Goal: Task Accomplishment & Management: Complete application form

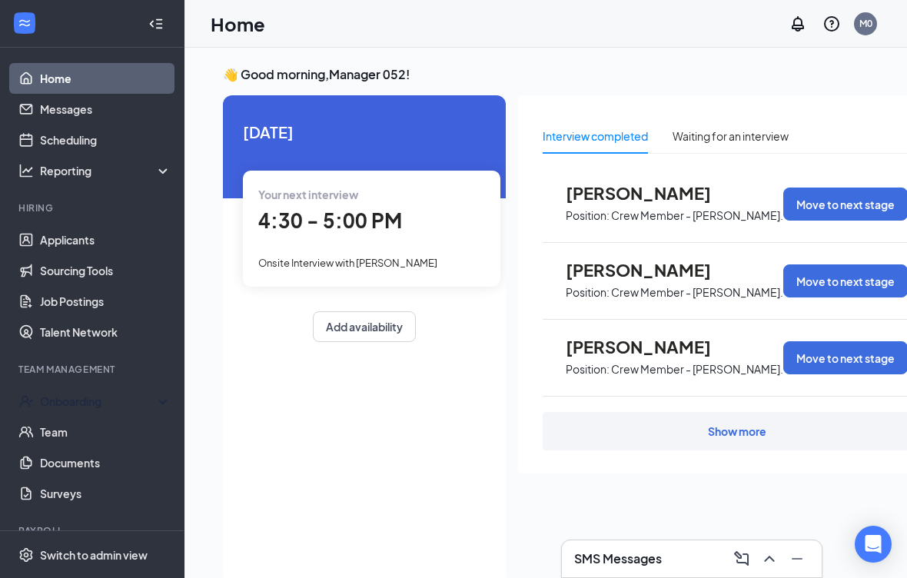
click at [104, 391] on div "Onboarding" at bounding box center [92, 401] width 185 height 31
click at [97, 432] on link "Overview" at bounding box center [105, 432] width 131 height 31
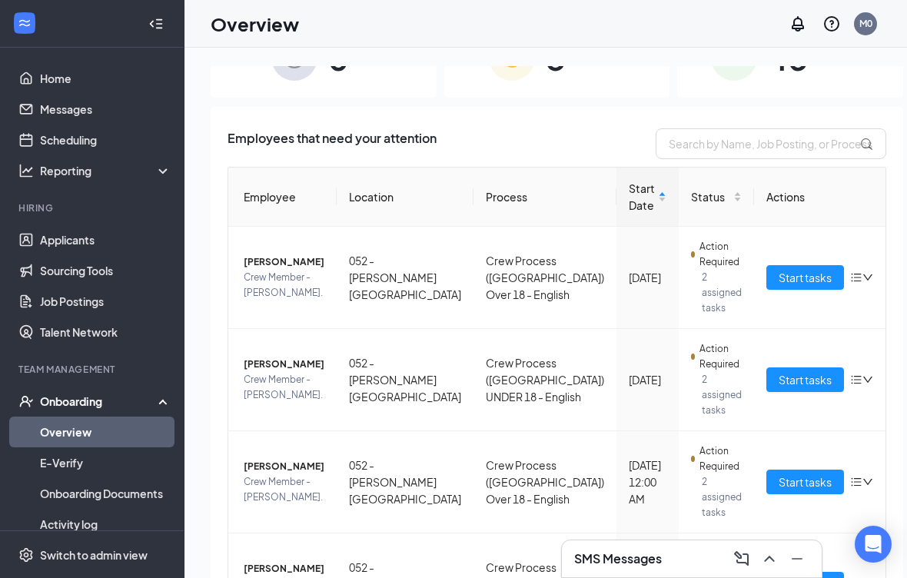
scroll to position [102, 0]
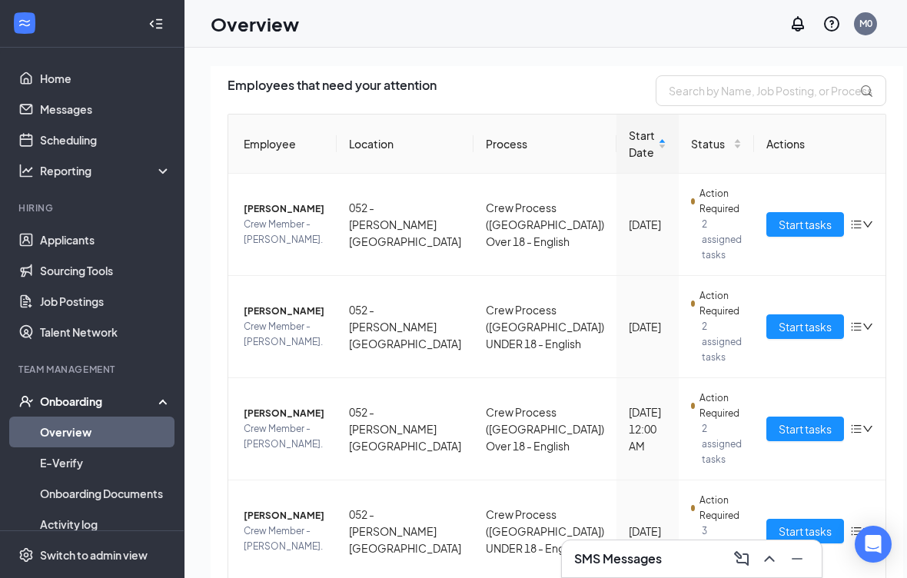
click at [779, 428] on span "Start tasks" at bounding box center [805, 429] width 53 height 17
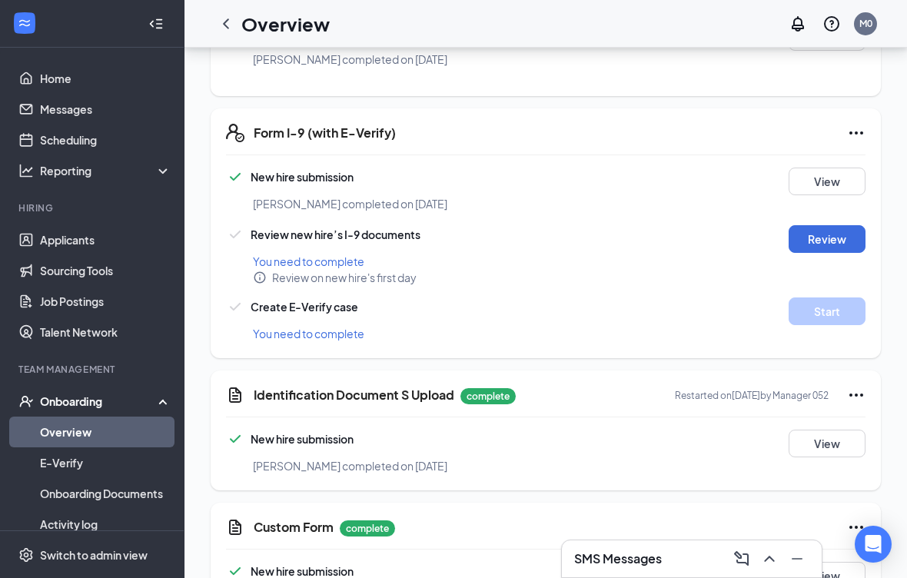
scroll to position [743, 0]
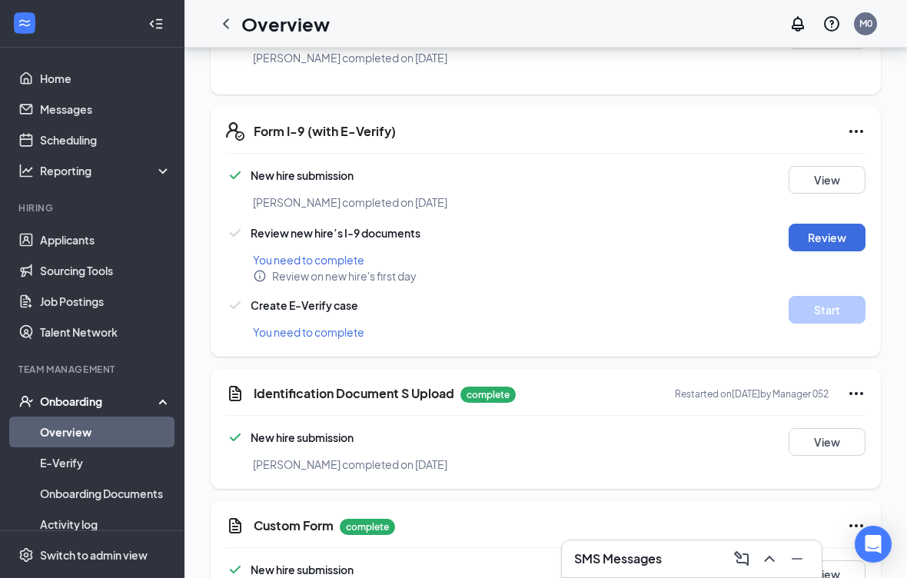
click at [823, 226] on button "Review" at bounding box center [827, 238] width 77 height 28
type input "[DATE]"
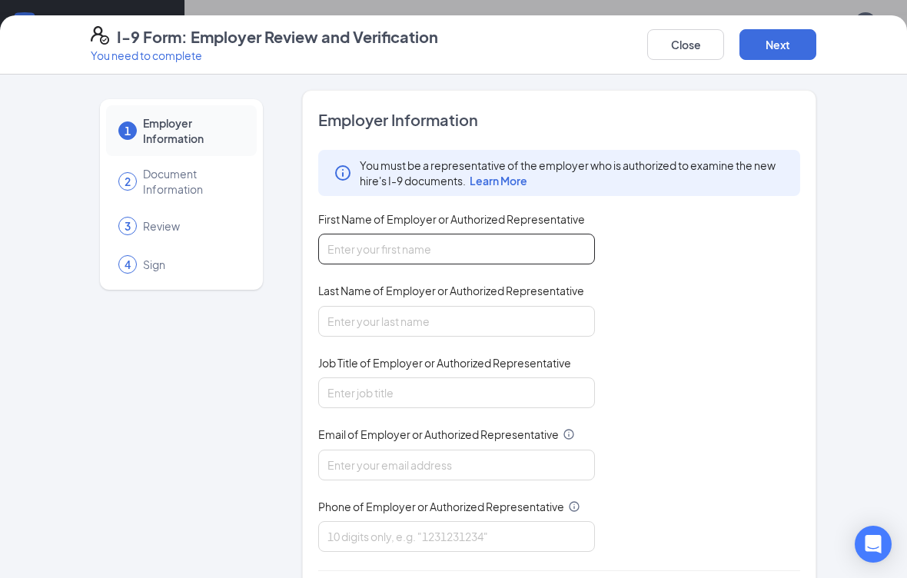
click at [478, 248] on input "First Name of Employer or Authorized Representative" at bounding box center [456, 249] width 277 height 31
type input "[PERSON_NAME]"
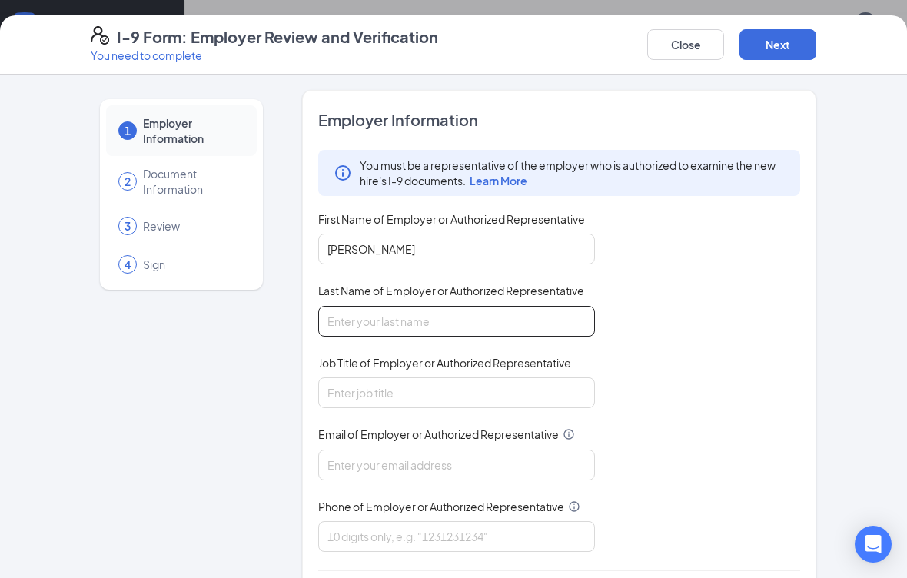
click at [381, 321] on input "Last Name of Employer or Authorized Representative" at bounding box center [456, 321] width 277 height 31
type input "[PERSON_NAME]"
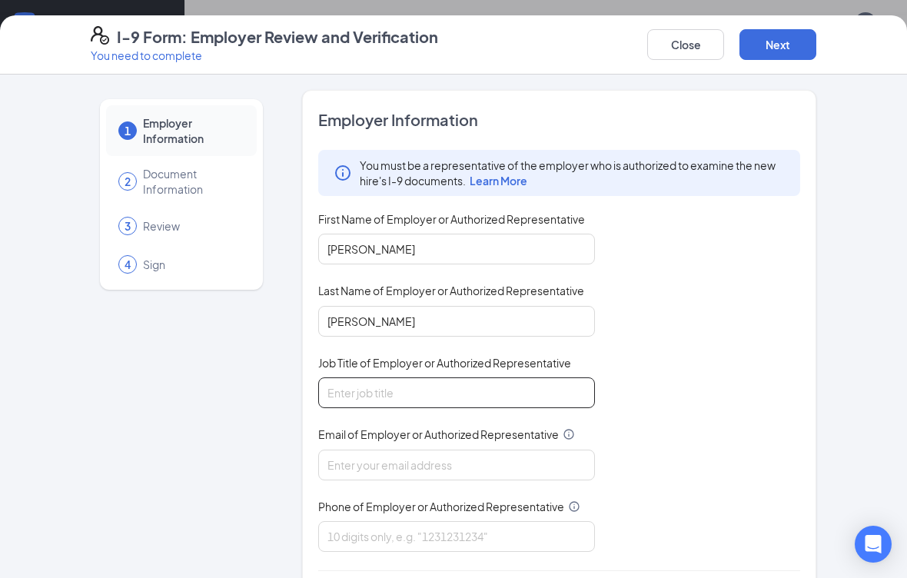
click at [454, 389] on input "Job Title of Employer or Authorized Representative" at bounding box center [456, 392] width 277 height 31
type input "Unit director"
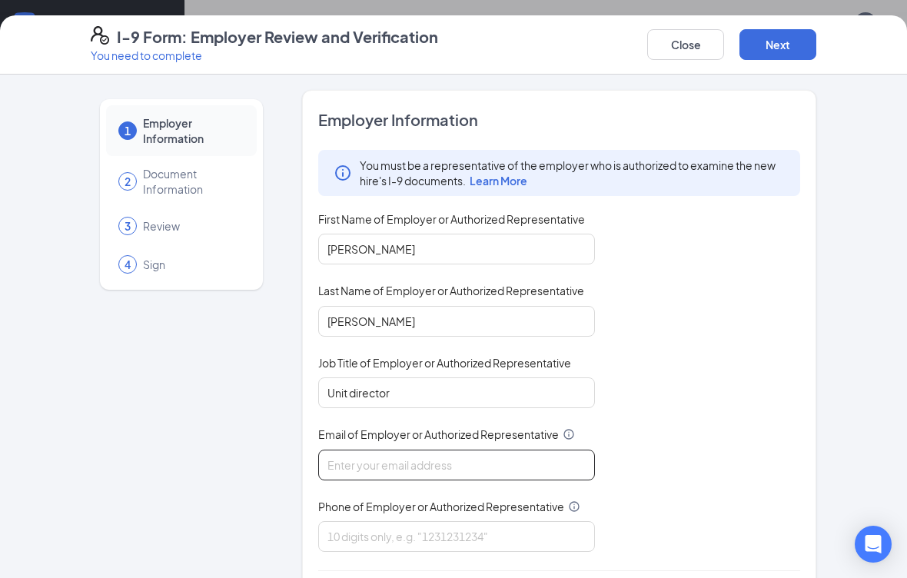
click at [458, 461] on input "Email of Employer or Authorized Representative" at bounding box center [456, 465] width 277 height 31
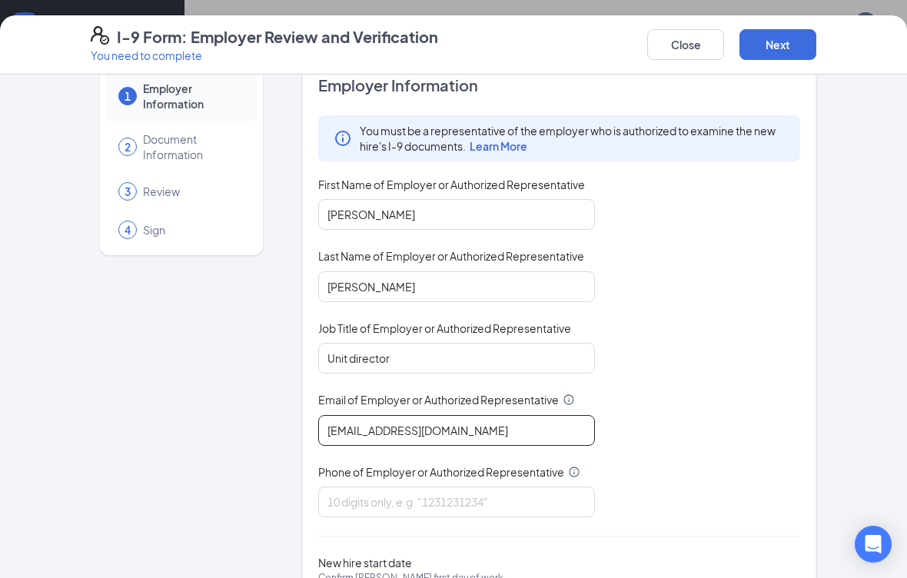
scroll to position [46, 0]
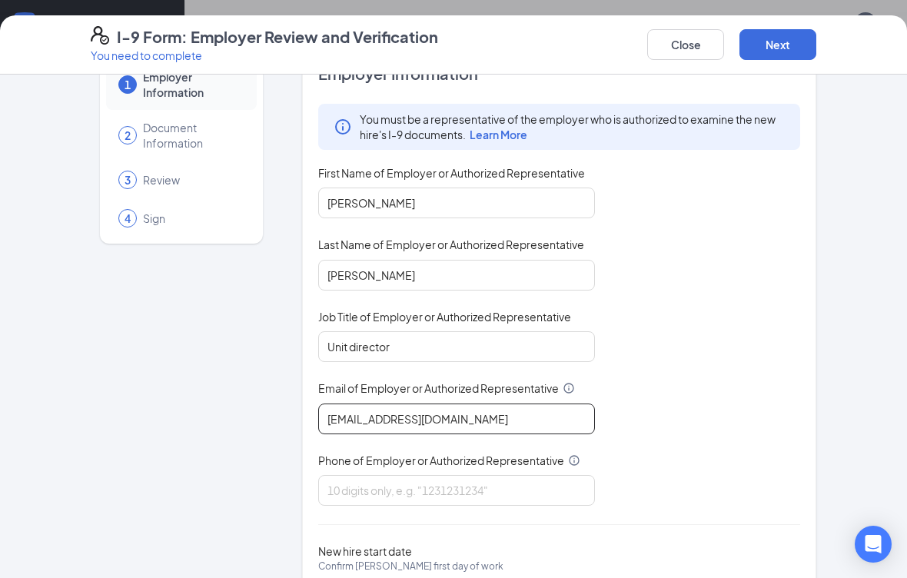
type input "[EMAIL_ADDRESS][DOMAIN_NAME]"
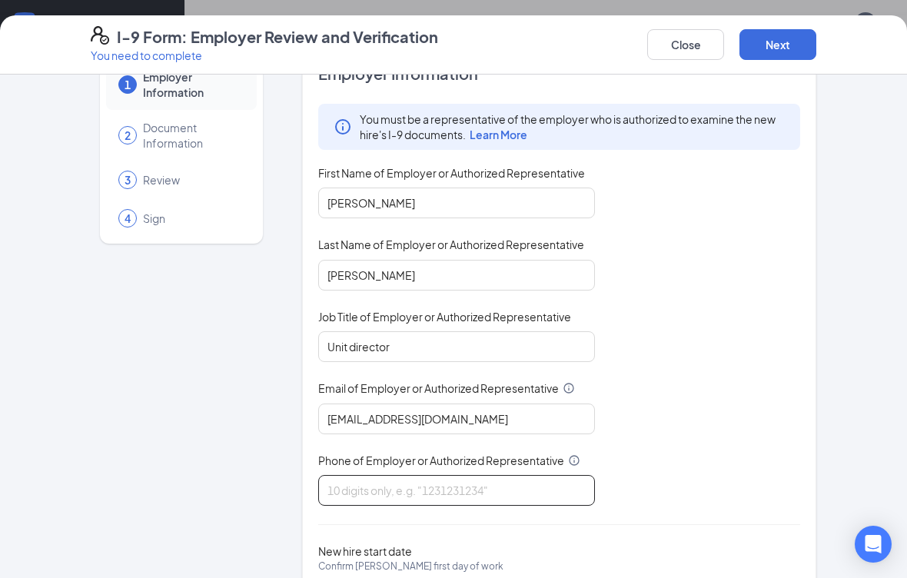
click at [503, 484] on input "Phone of Employer or Authorized Representative" at bounding box center [456, 490] width 277 height 31
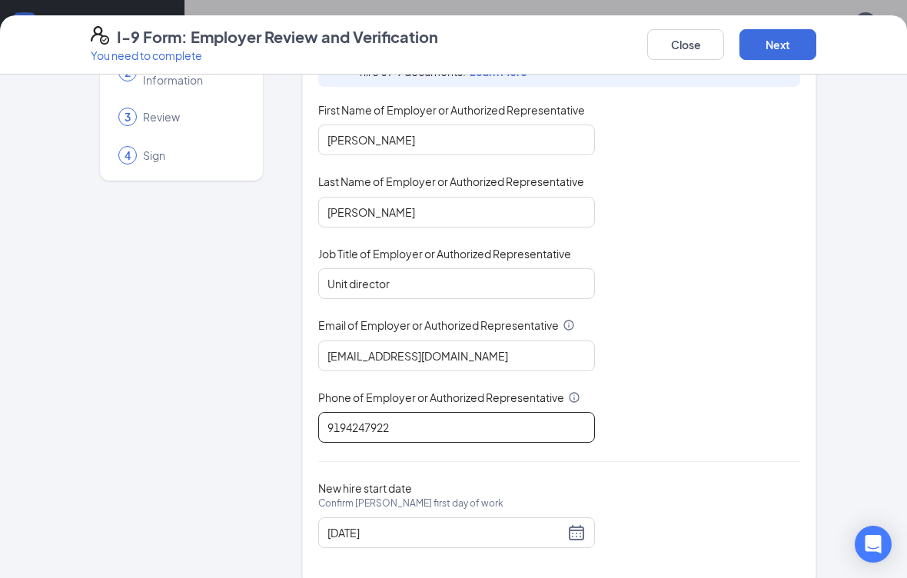
scroll to position [108, 0]
type input "9194247922"
click at [575, 532] on div "[DATE]" at bounding box center [457, 533] width 258 height 18
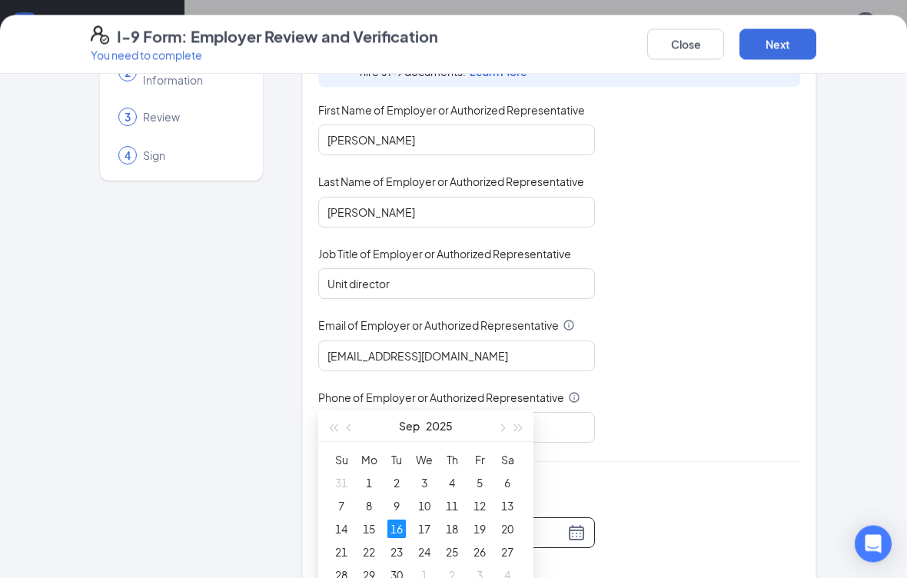
scroll to position [881, 0]
click at [771, 44] on button "Next" at bounding box center [778, 44] width 77 height 31
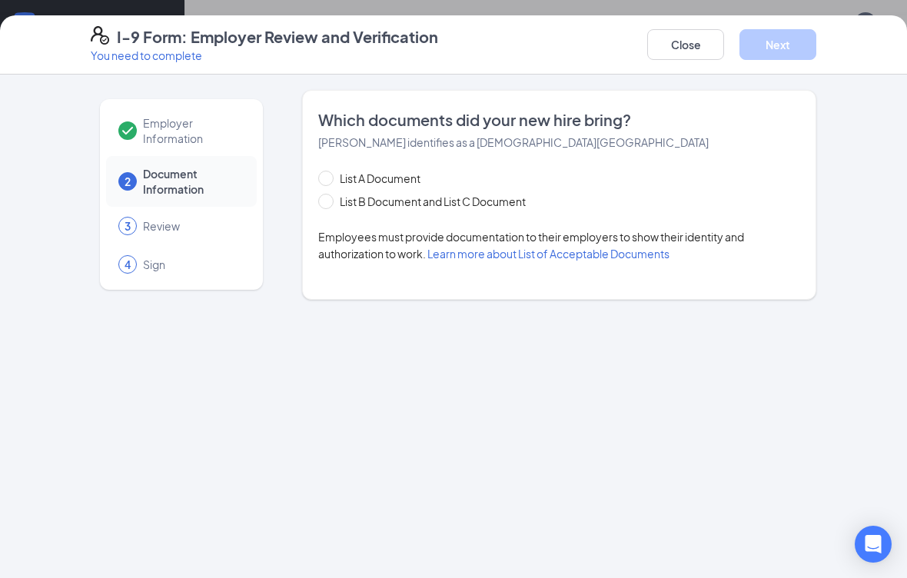
scroll to position [0, 0]
click at [327, 202] on input "List B Document and List C Document" at bounding box center [323, 199] width 11 height 11
radio input "true"
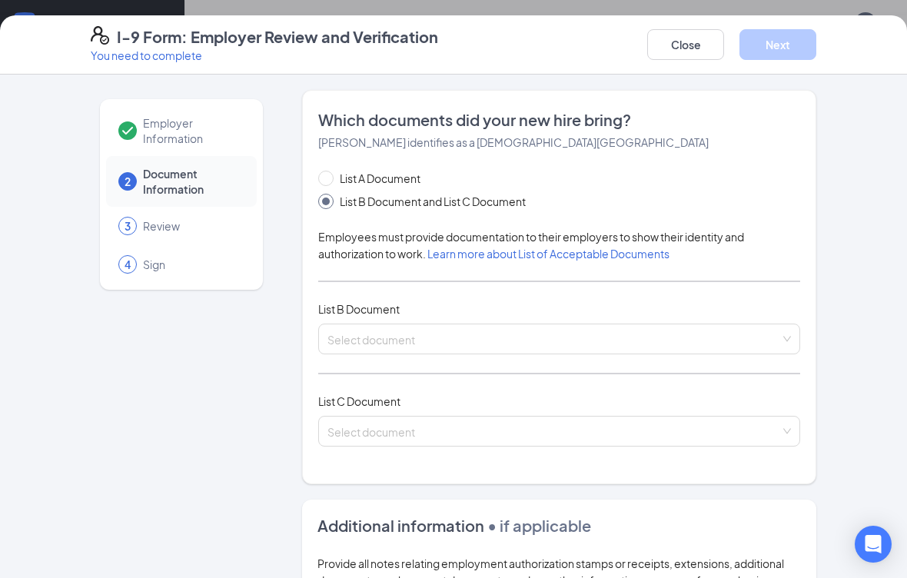
click at [479, 338] on input "search" at bounding box center [554, 335] width 453 height 23
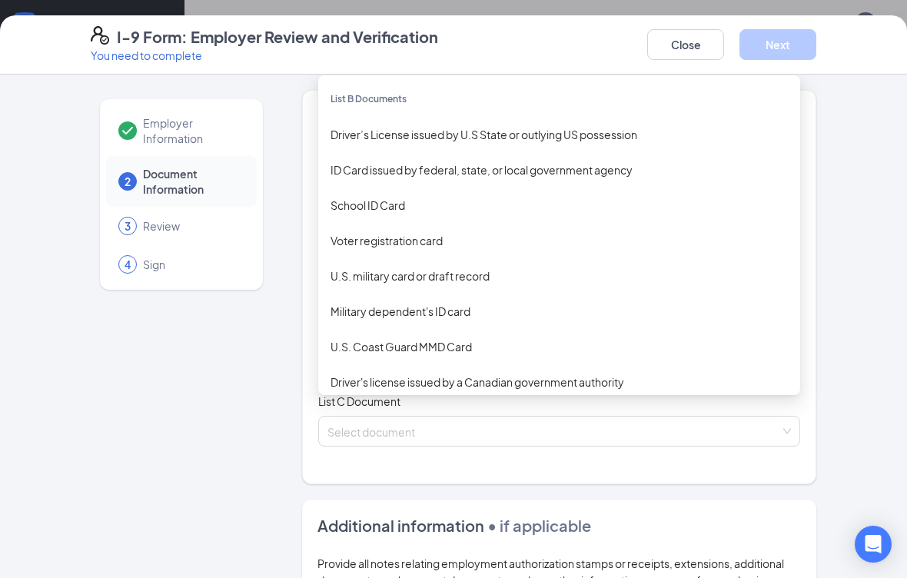
click at [545, 134] on div "Driver’s License issued by U.S State or outlying US possession" at bounding box center [559, 134] width 457 height 17
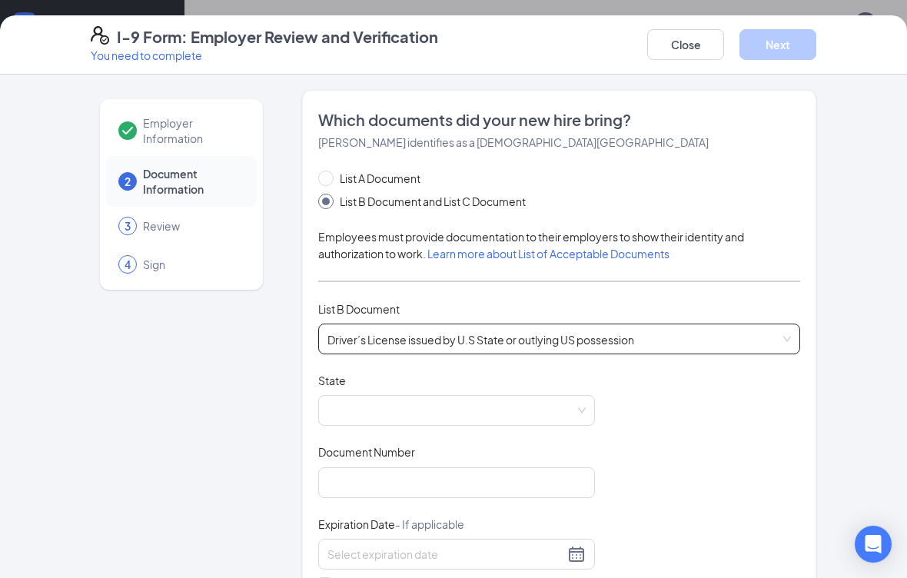
click at [439, 411] on span at bounding box center [457, 410] width 258 height 29
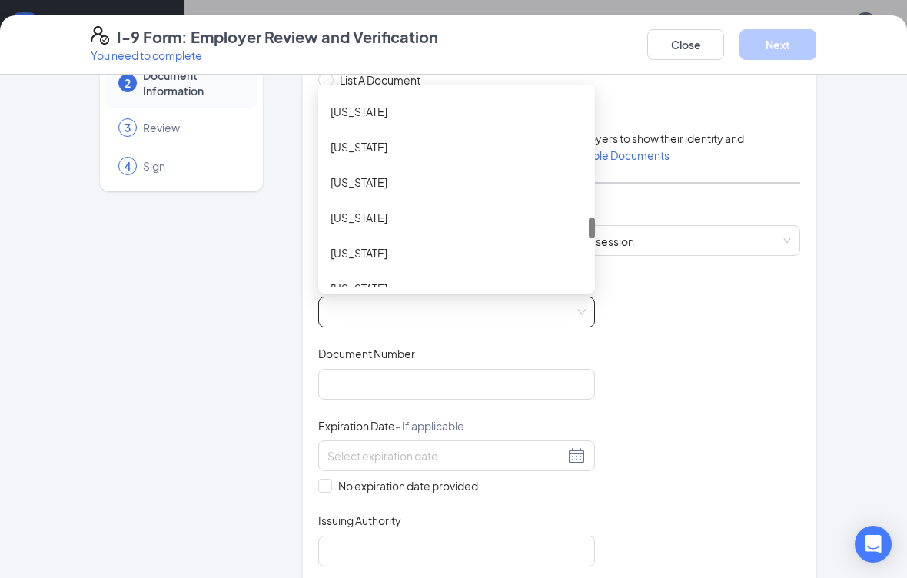
scroll to position [1178, 0]
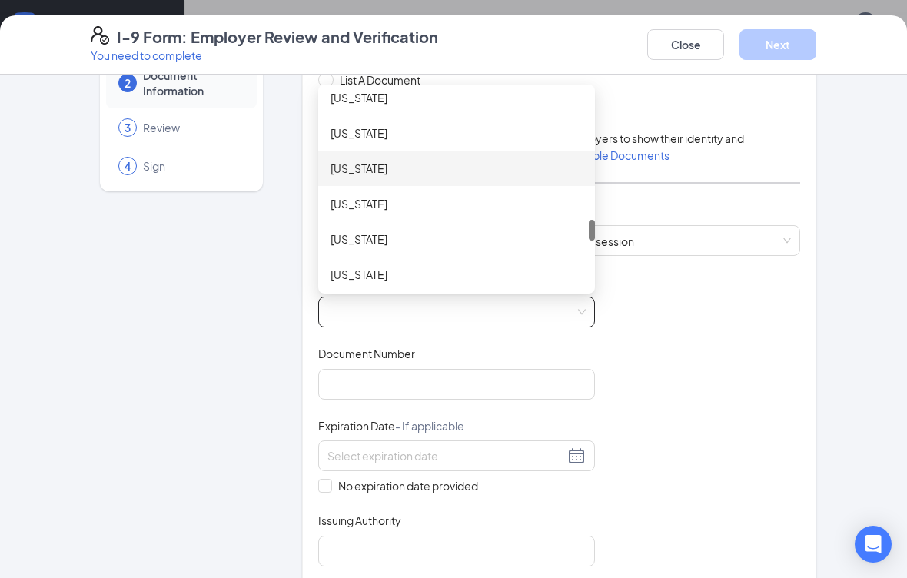
click at [386, 173] on div "[US_STATE]" at bounding box center [457, 168] width 252 height 17
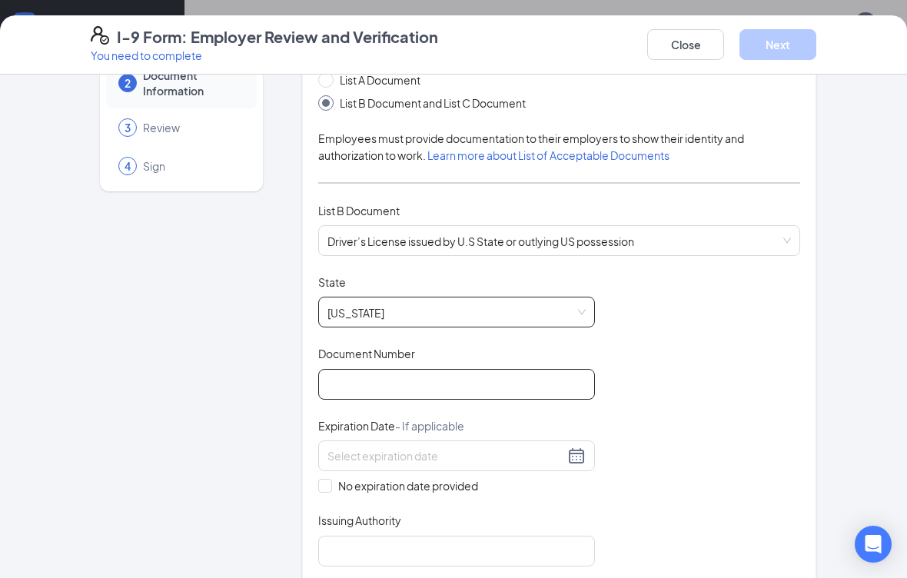
click at [417, 386] on input "Document Number" at bounding box center [456, 384] width 277 height 31
type input "2"
type input "000035693986"
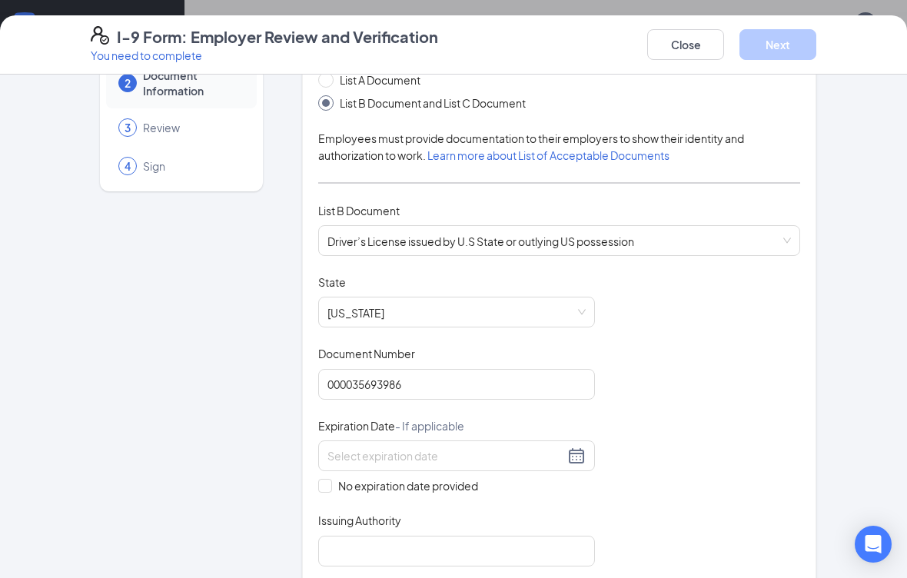
click at [415, 448] on input at bounding box center [446, 455] width 237 height 17
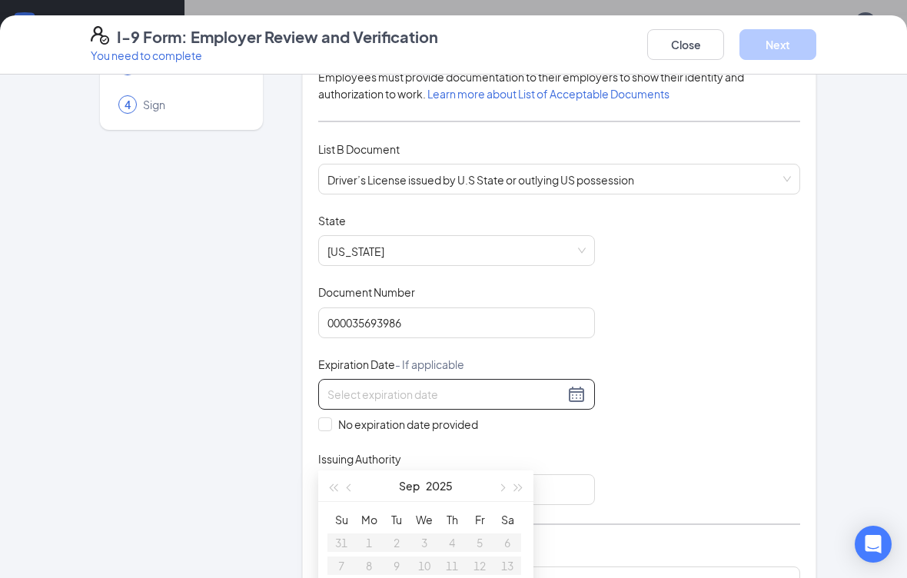
scroll to position [161, 0]
click at [441, 385] on input at bounding box center [446, 393] width 237 height 17
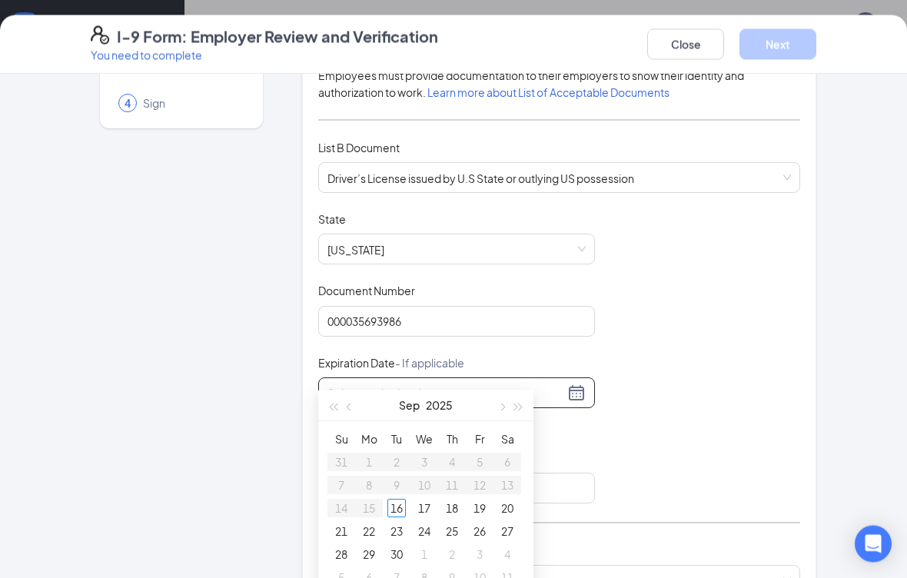
click at [503, 408] on span "button" at bounding box center [501, 408] width 8 height 8
click at [527, 401] on button "button" at bounding box center [518, 405] width 17 height 31
click at [356, 407] on button "button" at bounding box center [349, 405] width 17 height 31
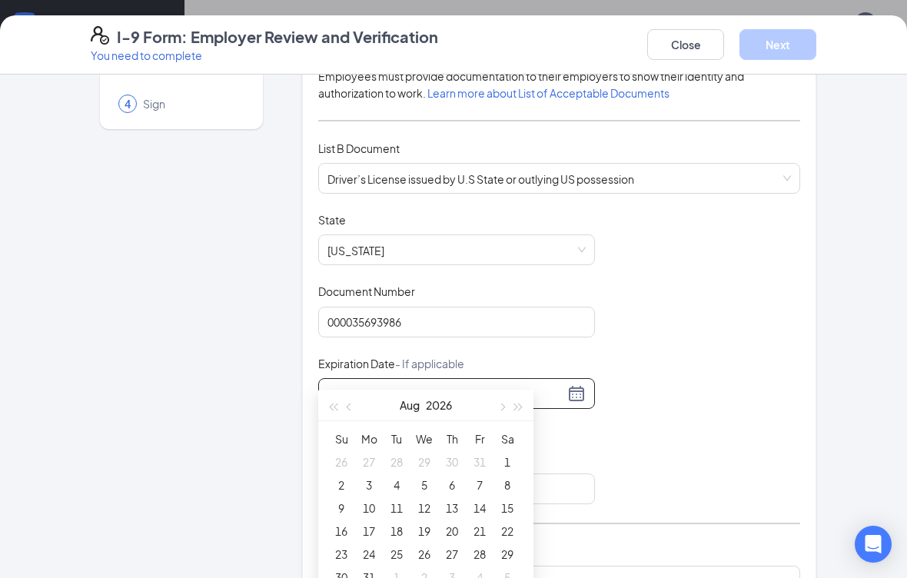
click at [347, 404] on button "button" at bounding box center [349, 405] width 17 height 31
click at [347, 403] on button "button" at bounding box center [349, 405] width 17 height 31
click at [350, 406] on span "button" at bounding box center [351, 408] width 8 height 8
type input "[DATE]"
click at [477, 469] on div "1" at bounding box center [480, 462] width 18 height 18
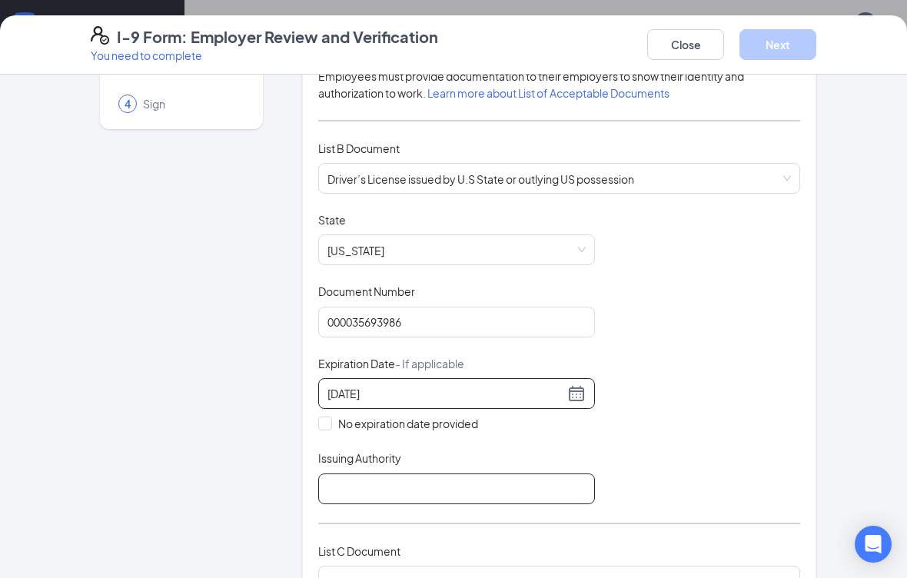
click at [391, 481] on input "Issuing Authority" at bounding box center [456, 489] width 277 height 31
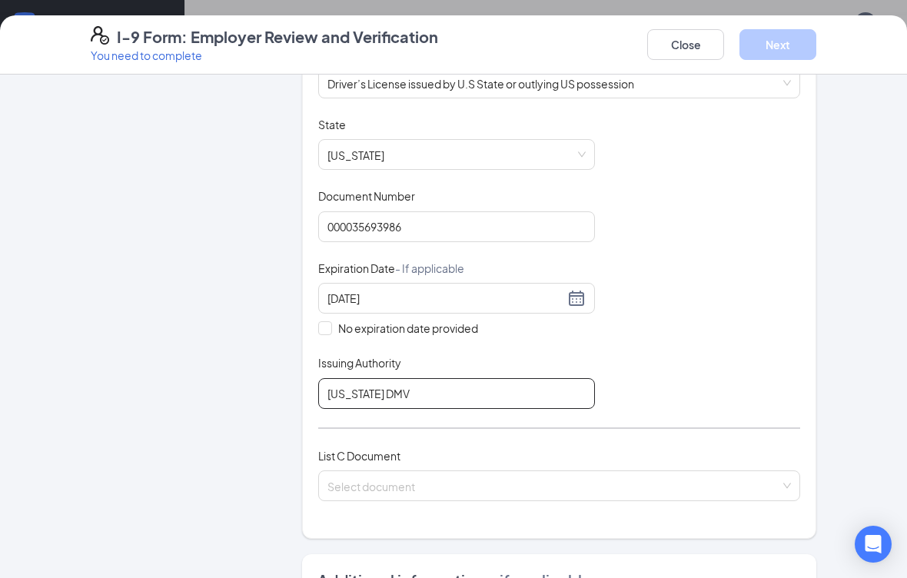
scroll to position [270, 0]
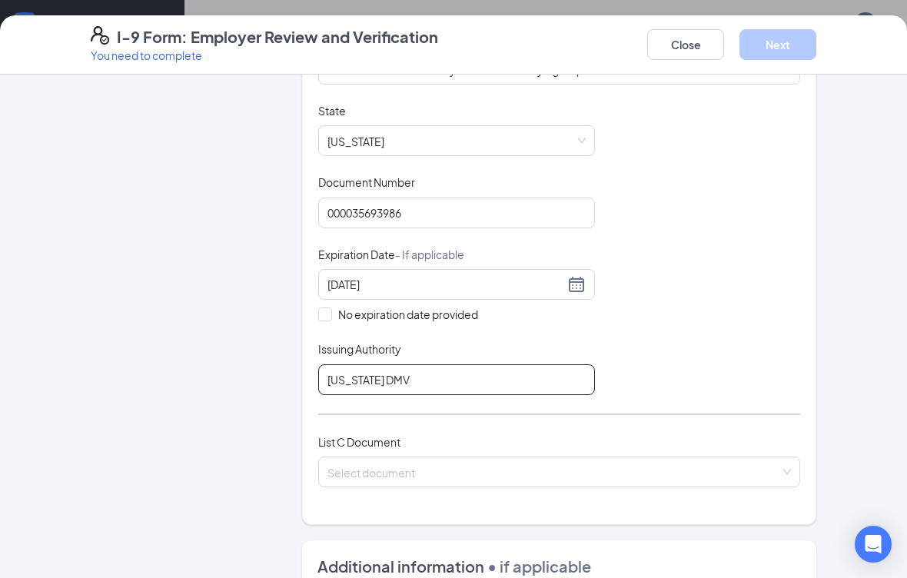
type input "[US_STATE] DMV"
click at [454, 473] on input "search" at bounding box center [554, 468] width 453 height 23
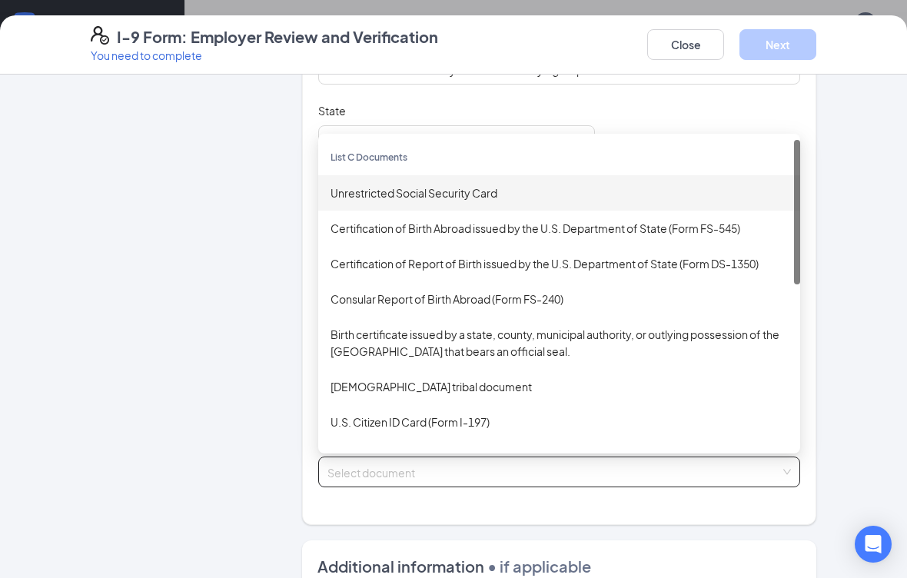
click at [467, 189] on div "Unrestricted Social Security Card" at bounding box center [559, 193] width 457 height 17
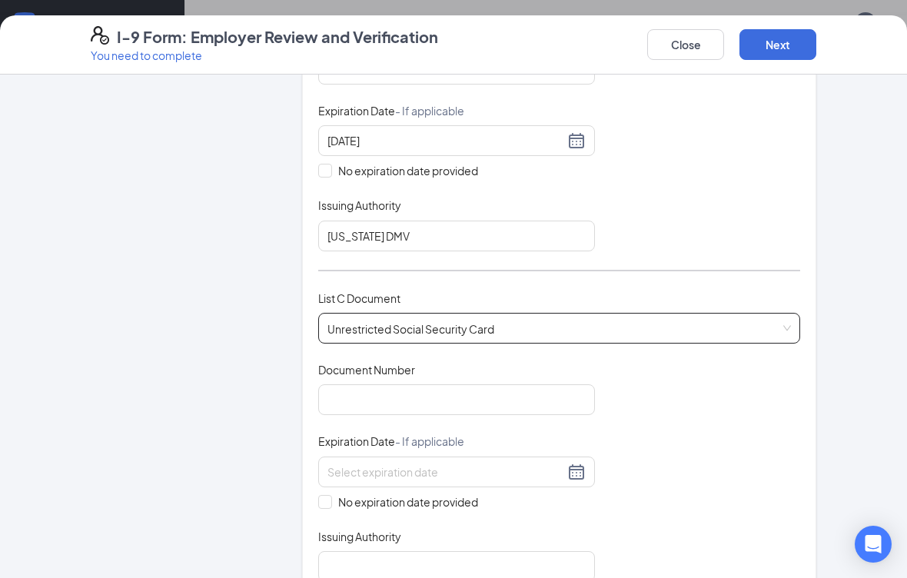
scroll to position [414, 0]
click at [397, 397] on input "Document Number" at bounding box center [456, 399] width 277 height 31
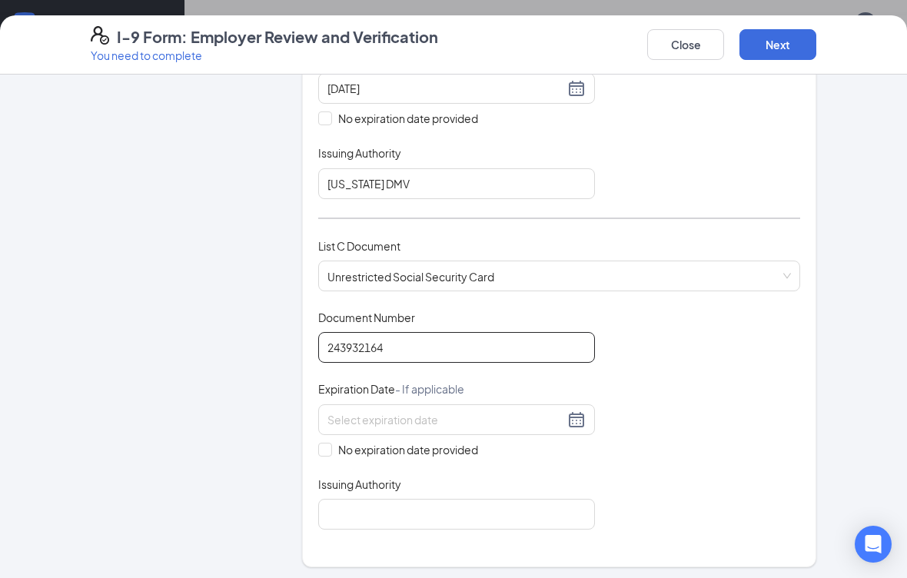
scroll to position [467, 0]
type input "243932164"
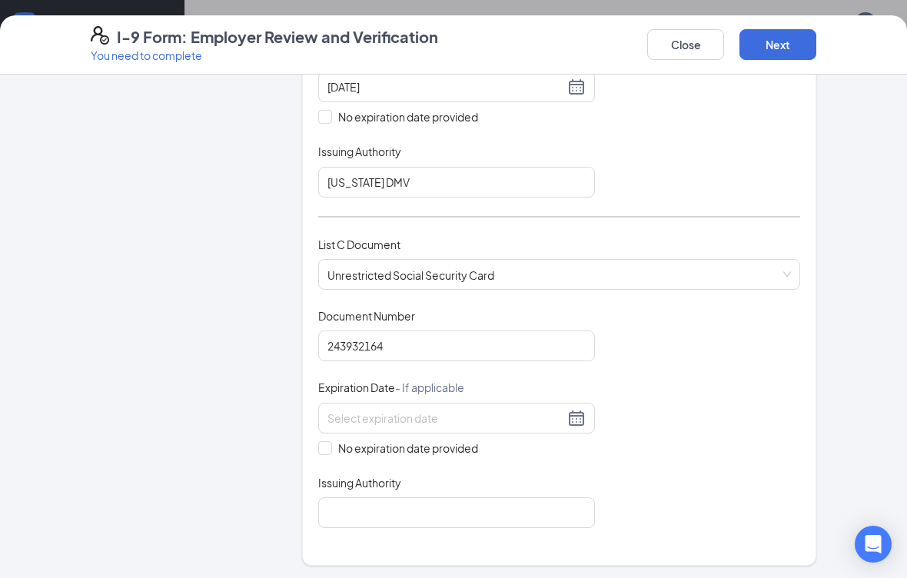
click at [334, 440] on span "No expiration date provided" at bounding box center [408, 448] width 152 height 17
click at [329, 441] on input "No expiration date provided" at bounding box center [323, 446] width 11 height 11
checkbox input "true"
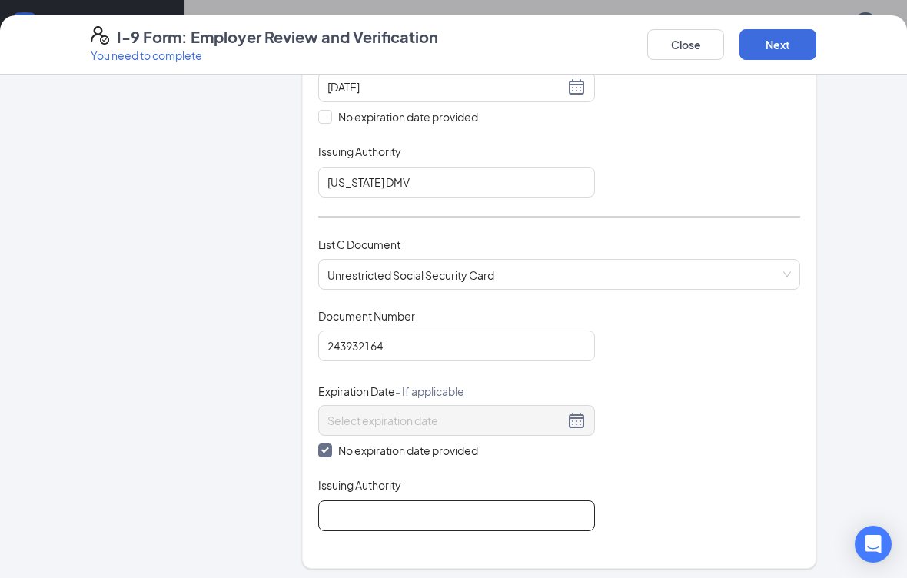
click at [424, 510] on input "Issuing Authority" at bounding box center [456, 515] width 277 height 31
type input "Social Security administration"
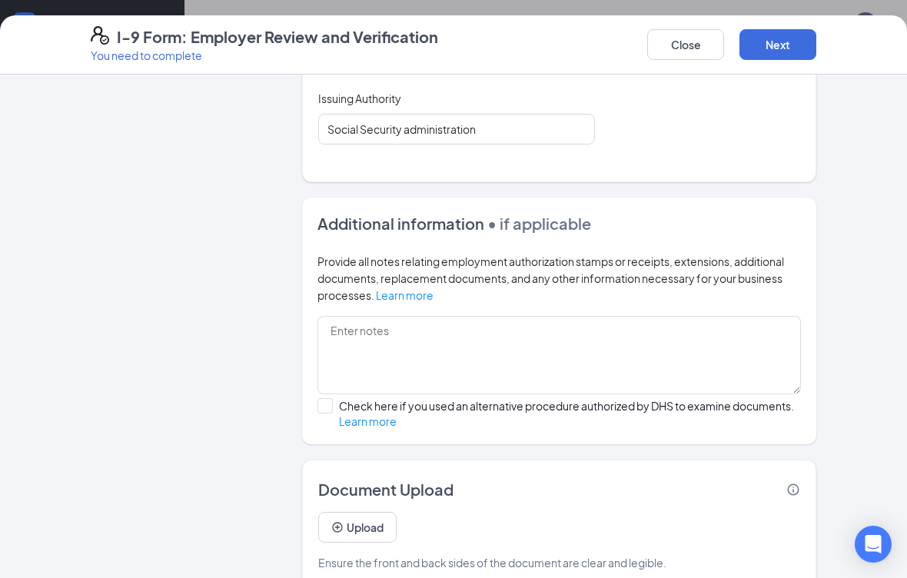
click at [786, 56] on button "Next" at bounding box center [778, 44] width 77 height 31
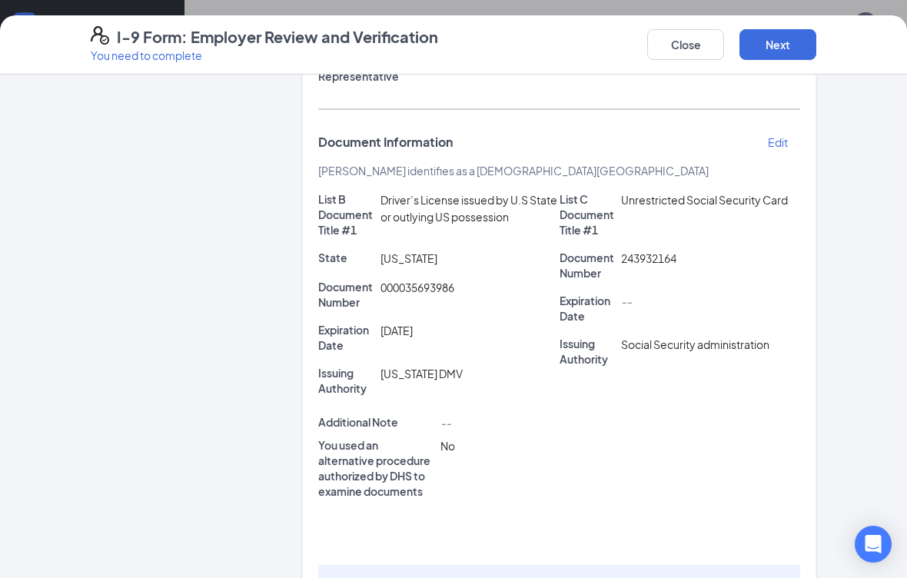
scroll to position [314, 0]
click at [785, 51] on button "Next" at bounding box center [778, 44] width 77 height 31
click at [792, 48] on button "Next" at bounding box center [778, 44] width 77 height 31
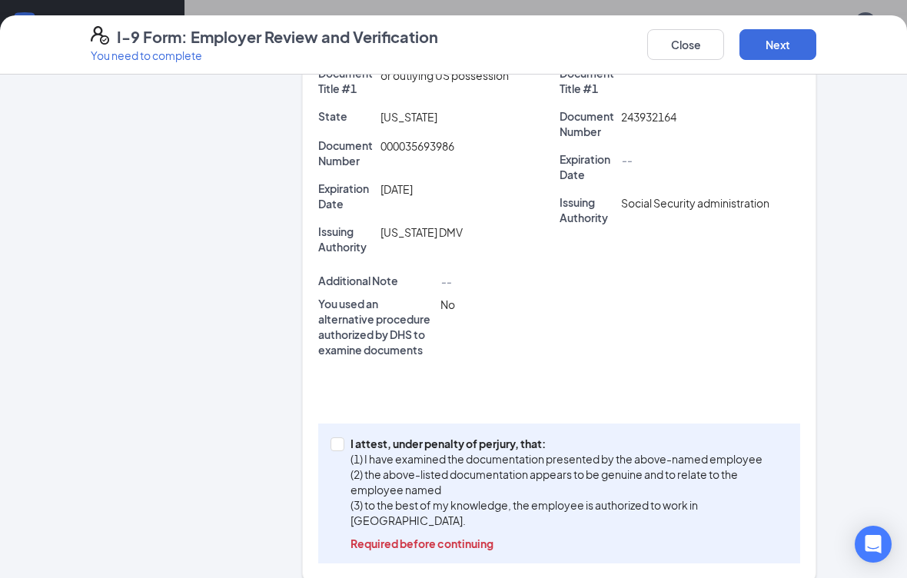
click at [334, 443] on input "I attest, under penalty of [PERSON_NAME], that: (1) I have examined the documen…" at bounding box center [336, 442] width 11 height 11
checkbox input "true"
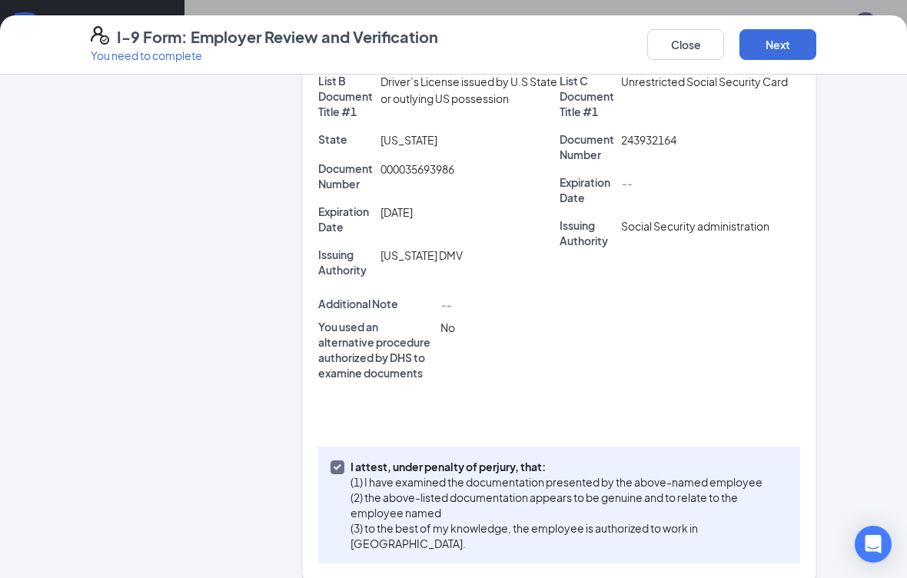
click at [773, 46] on button "Next" at bounding box center [778, 44] width 77 height 31
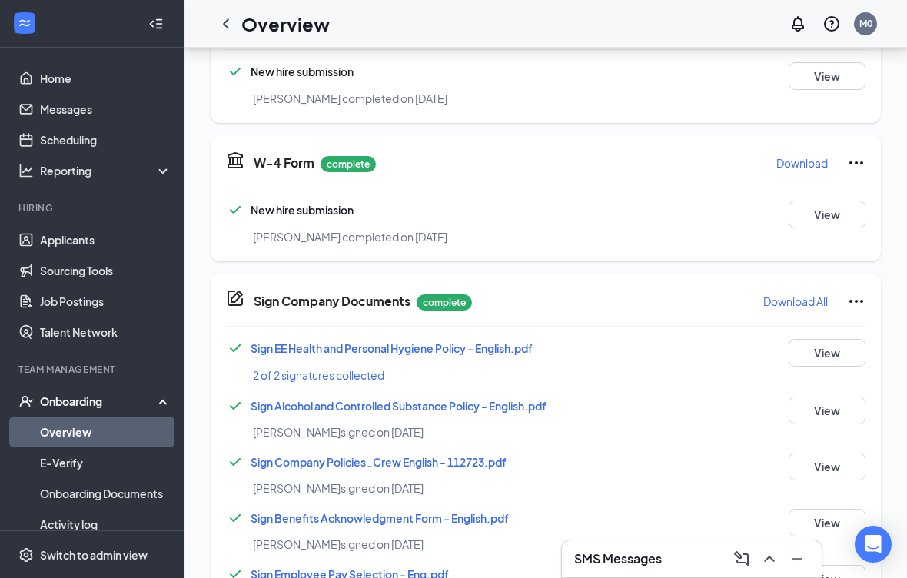
scroll to position [389, 0]
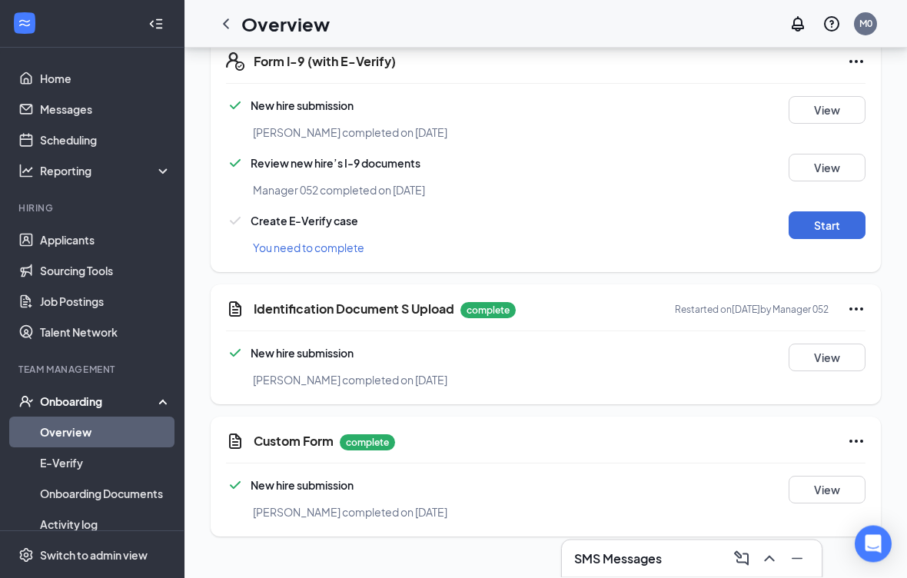
click at [837, 212] on button "Start" at bounding box center [827, 226] width 77 height 28
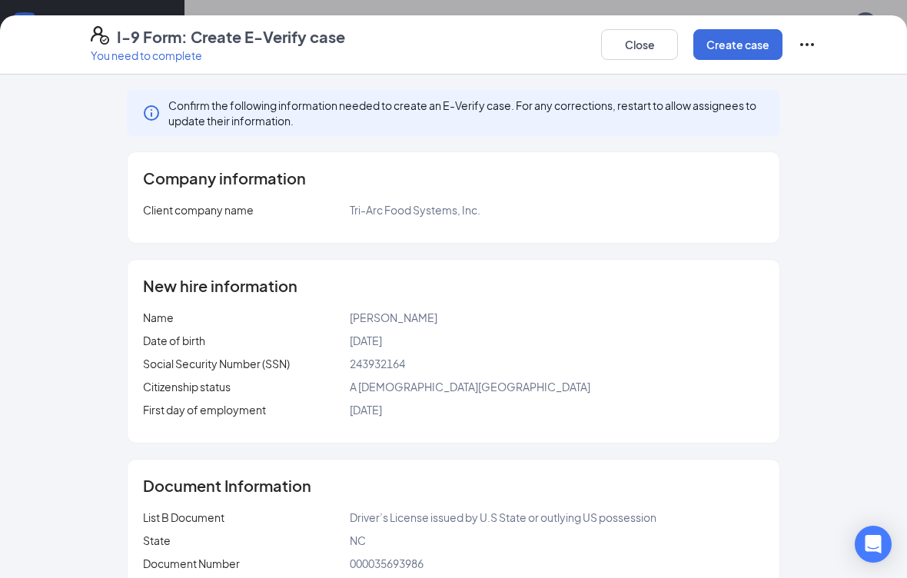
click at [759, 48] on button "Create case" at bounding box center [737, 44] width 89 height 31
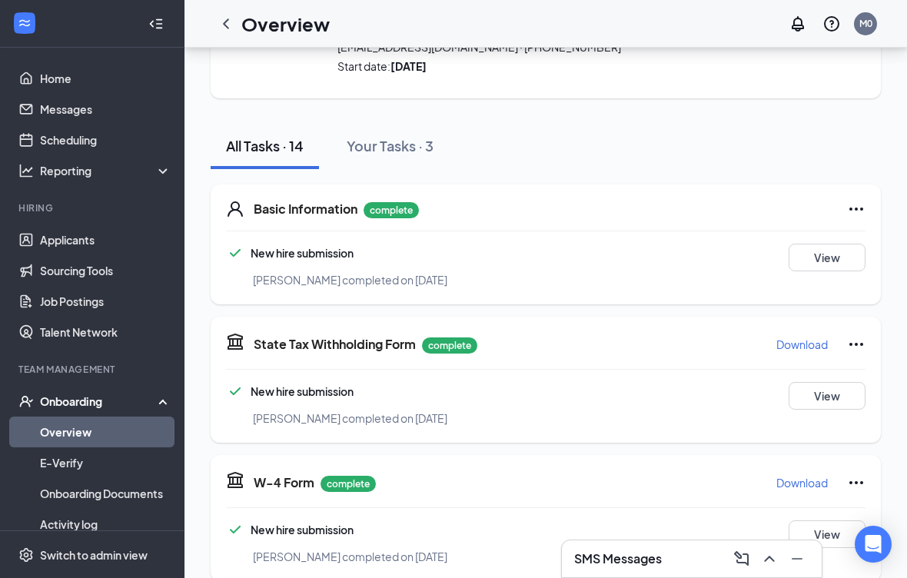
scroll to position [0, 0]
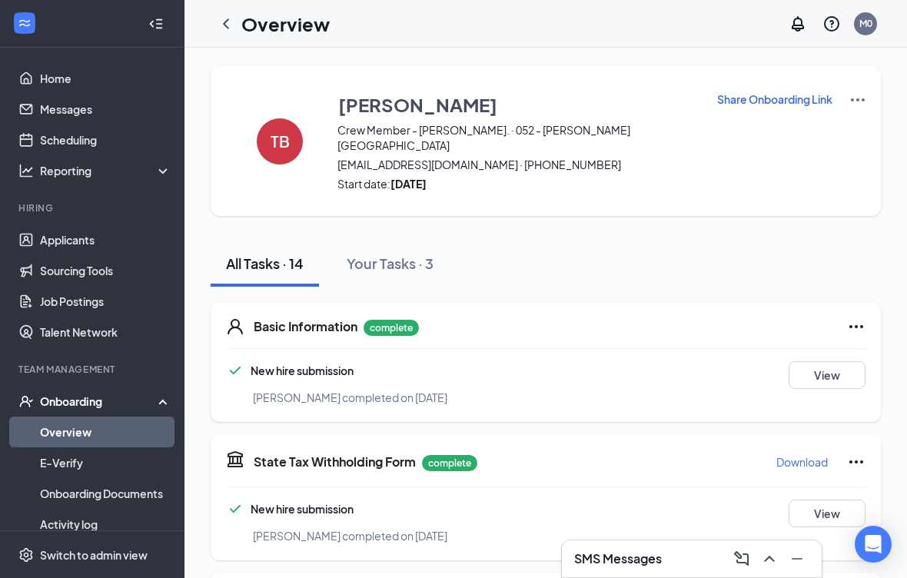
click at [860, 318] on icon "Ellipses" at bounding box center [856, 327] width 18 height 18
click at [798, 241] on div "All Tasks · 14 Your Tasks · 3" at bounding box center [546, 264] width 670 height 46
